Goal: Task Accomplishment & Management: Manage account settings

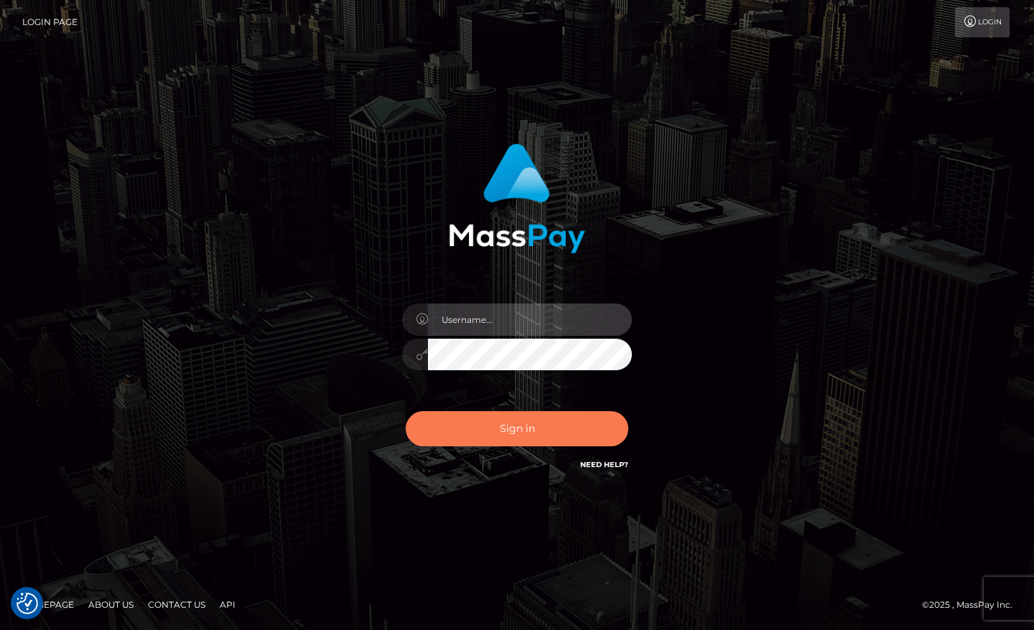
type input "maddie.whop"
click at [491, 435] on button "Sign in" at bounding box center [517, 428] width 222 height 35
type input "maddie.whop"
click at [470, 436] on button "Sign in" at bounding box center [517, 428] width 222 height 35
